Goal: Find specific page/section: Find specific page/section

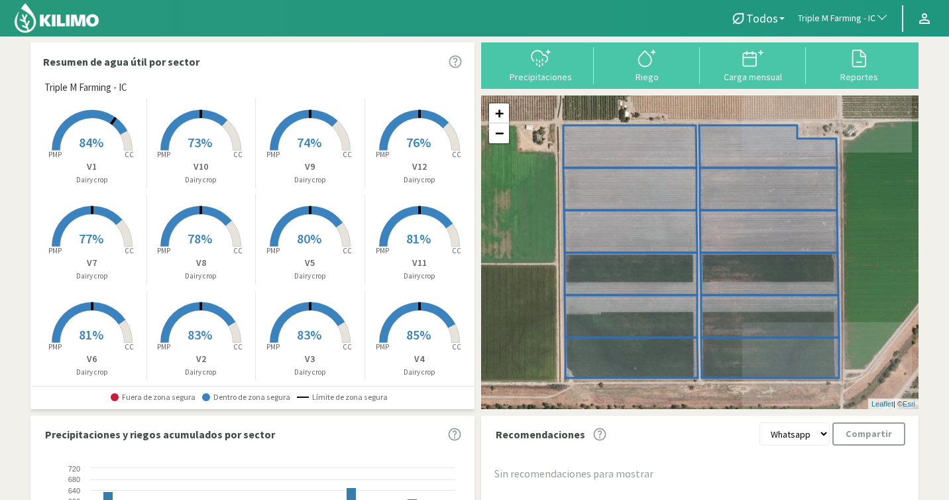
click at [874, 25] on button "Triple M Farming - IC" at bounding box center [843, 18] width 104 height 29
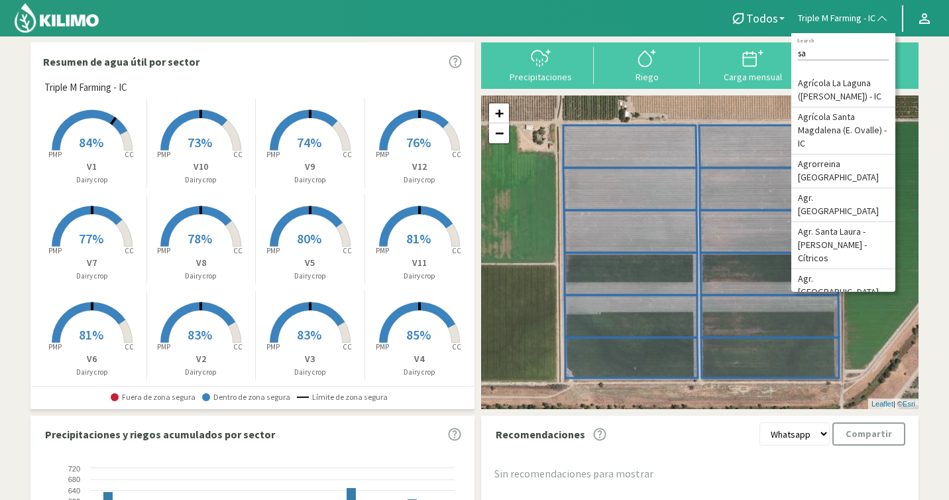
type input "s"
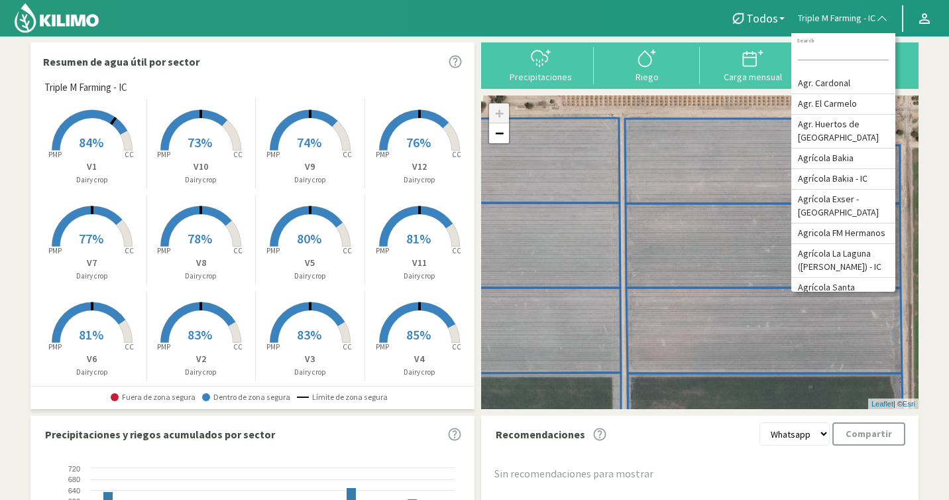
click at [834, 53] on input at bounding box center [843, 53] width 91 height 14
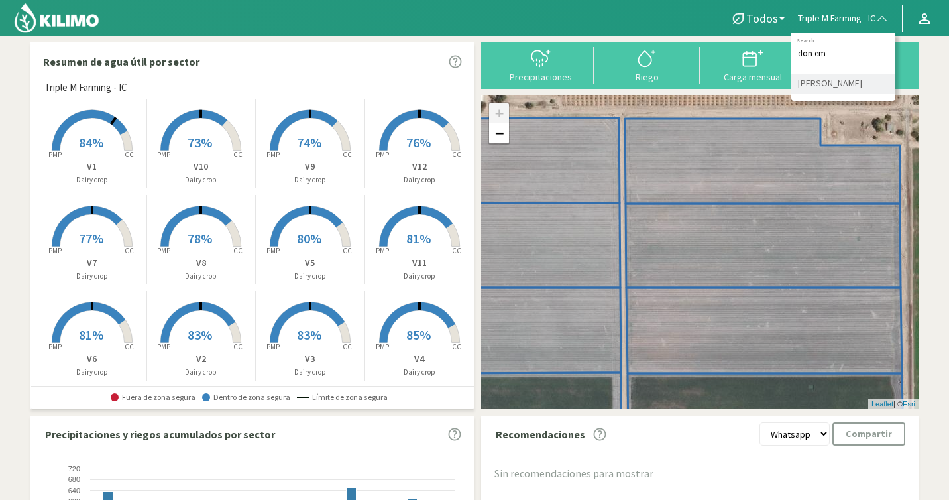
type input "don em"
click at [860, 79] on li "[PERSON_NAME]" at bounding box center [843, 84] width 104 height 21
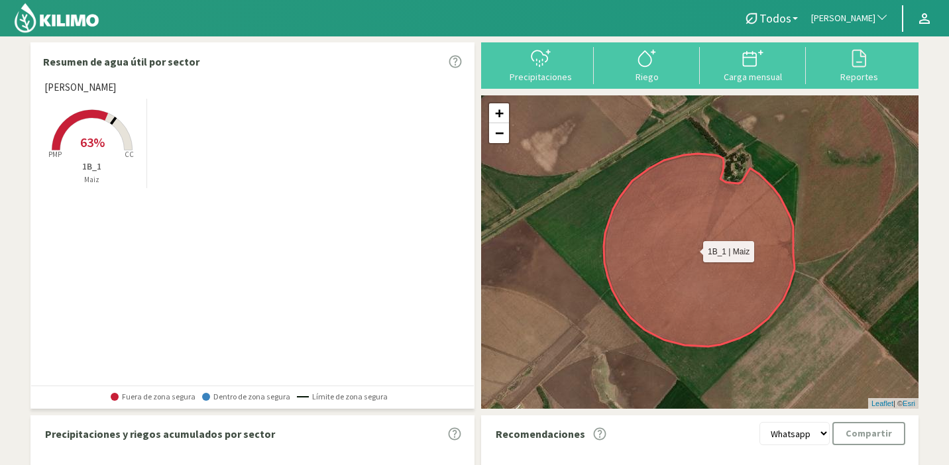
click at [679, 259] on icon at bounding box center [699, 250] width 191 height 193
click at [111, 124] on icon at bounding box center [113, 121] width 5 height 7
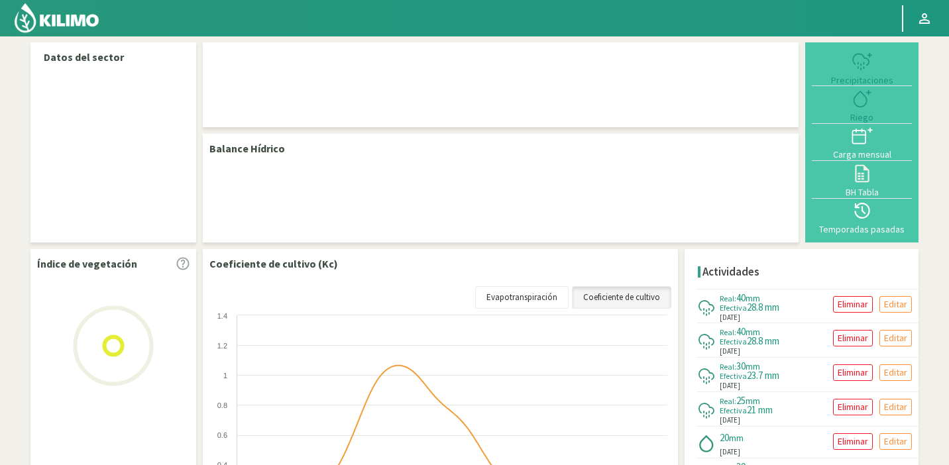
select select "65: Object"
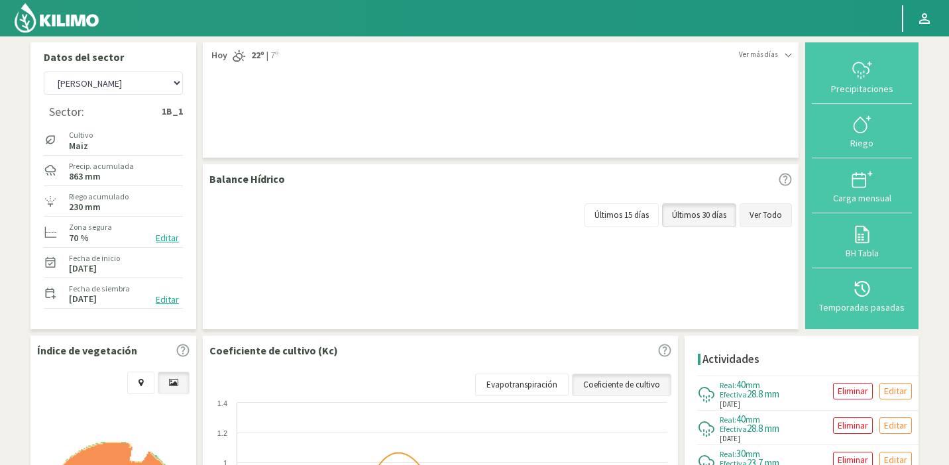
click at [752, 217] on button "Ver Todo" at bounding box center [766, 215] width 52 height 24
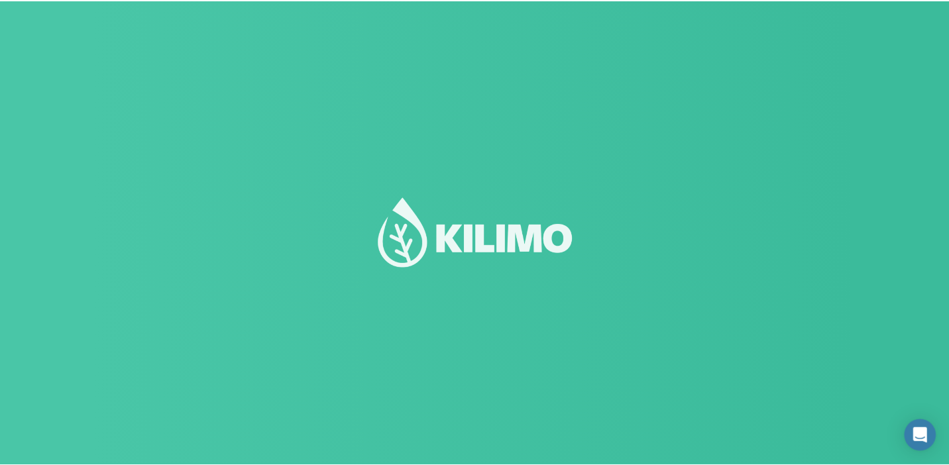
scroll to position [1, 0]
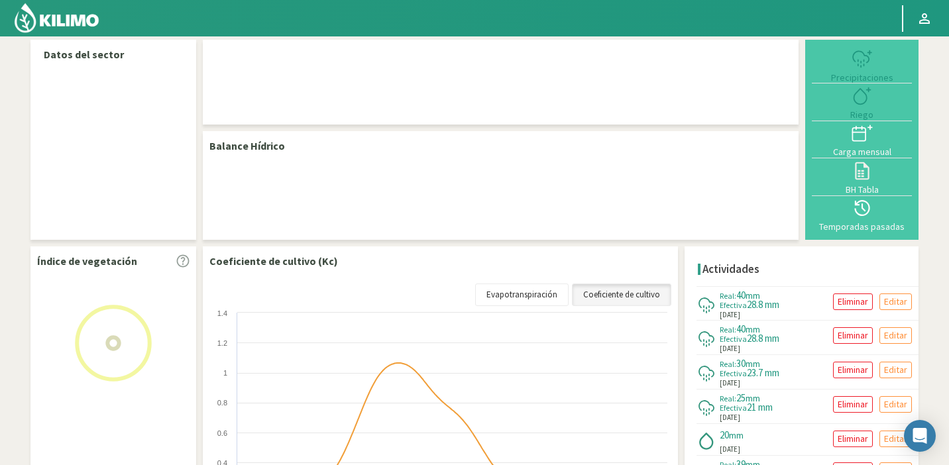
select select "65: Object"
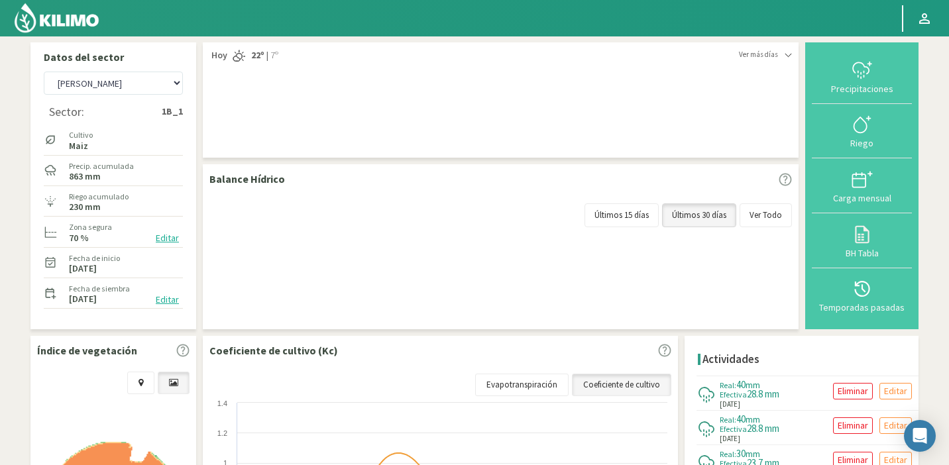
scroll to position [0, 0]
click at [626, 215] on button "Últimos 15 días" at bounding box center [622, 215] width 74 height 24
